Goal: Answer question/provide support: Share knowledge or assist other users

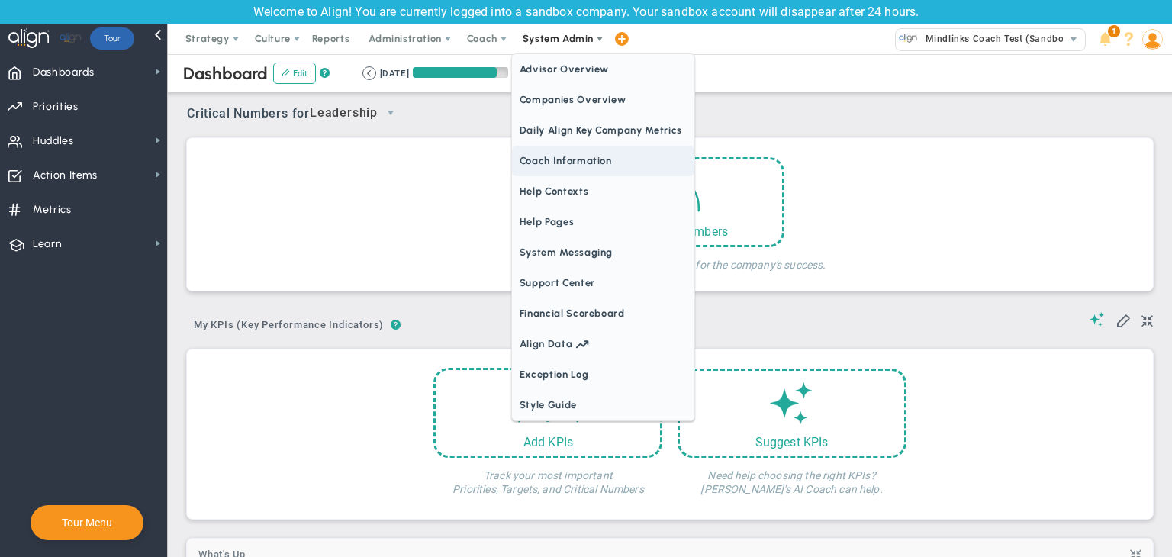
click at [572, 169] on span "Coach Information" at bounding box center [603, 161] width 182 height 31
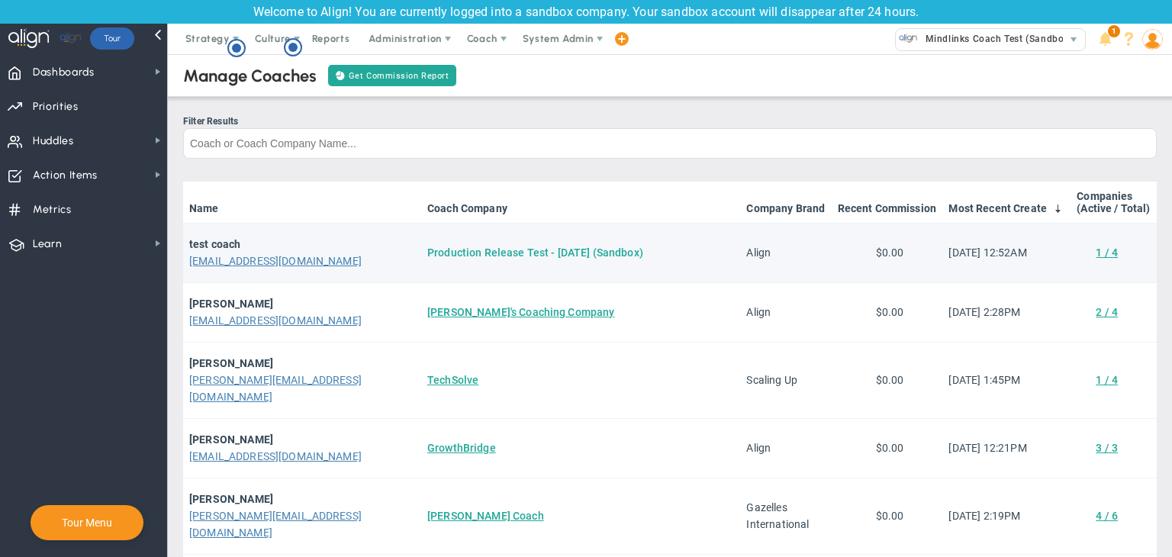
click at [485, 256] on link "Production Release Test - [DATE] (Sandbox)" at bounding box center [535, 253] width 216 height 12
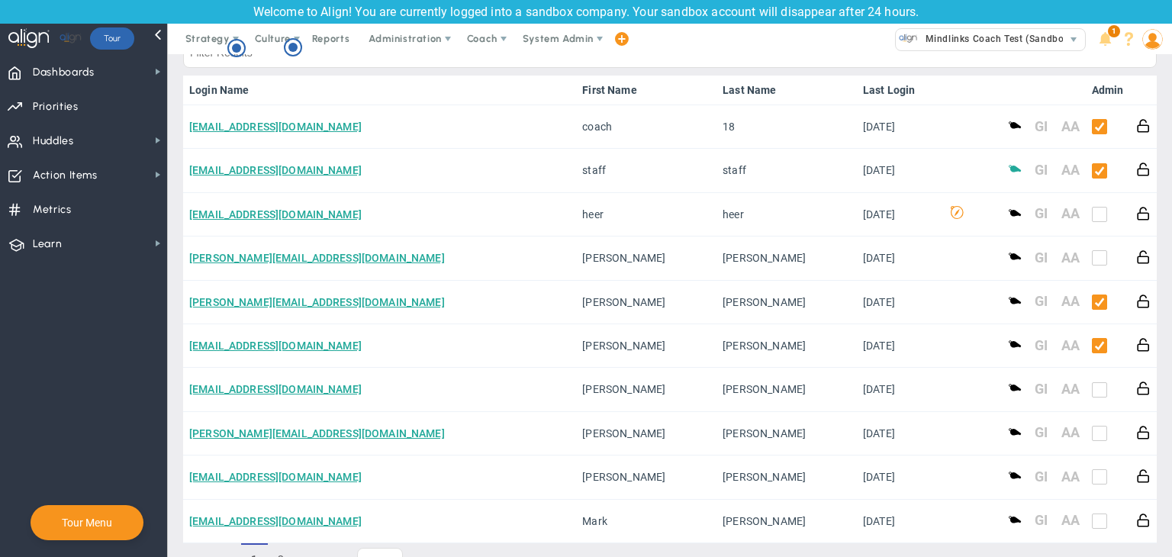
scroll to position [1069, 0]
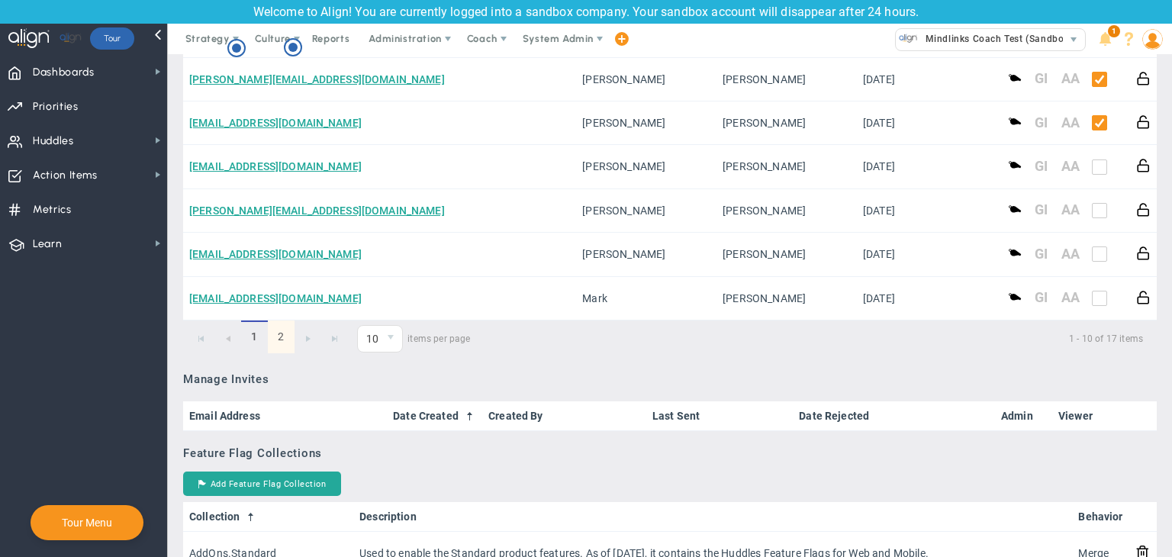
click at [283, 334] on link "2" at bounding box center [281, 337] width 27 height 33
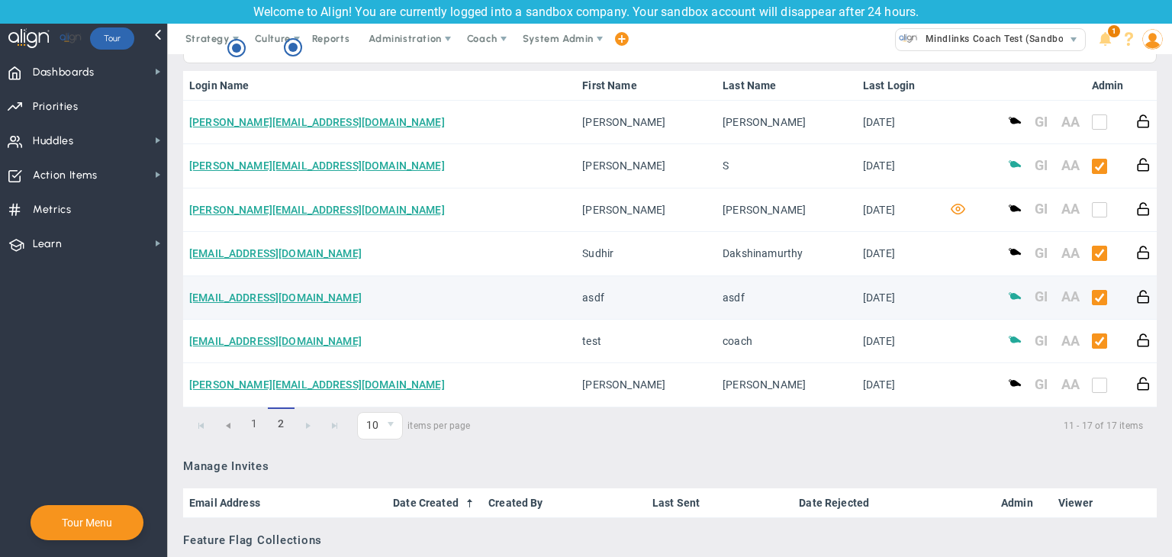
scroll to position [840, 0]
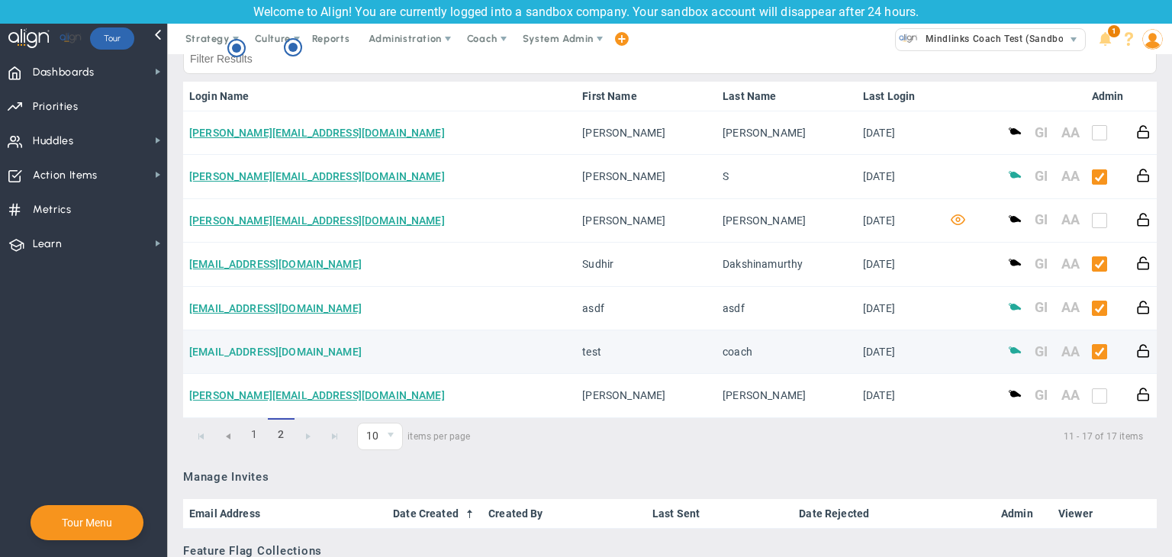
click at [295, 356] on link "[EMAIL_ADDRESS][DOMAIN_NAME]" at bounding box center [275, 352] width 173 height 12
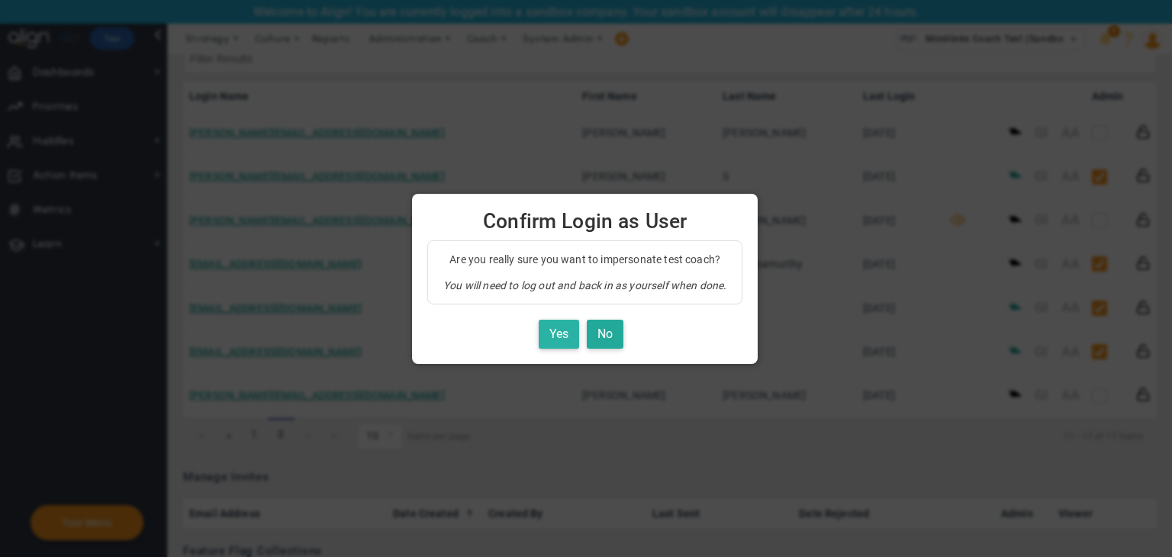
click at [569, 337] on button "Yes" at bounding box center [559, 335] width 40 height 30
